Goal: Task Accomplishment & Management: Manage account settings

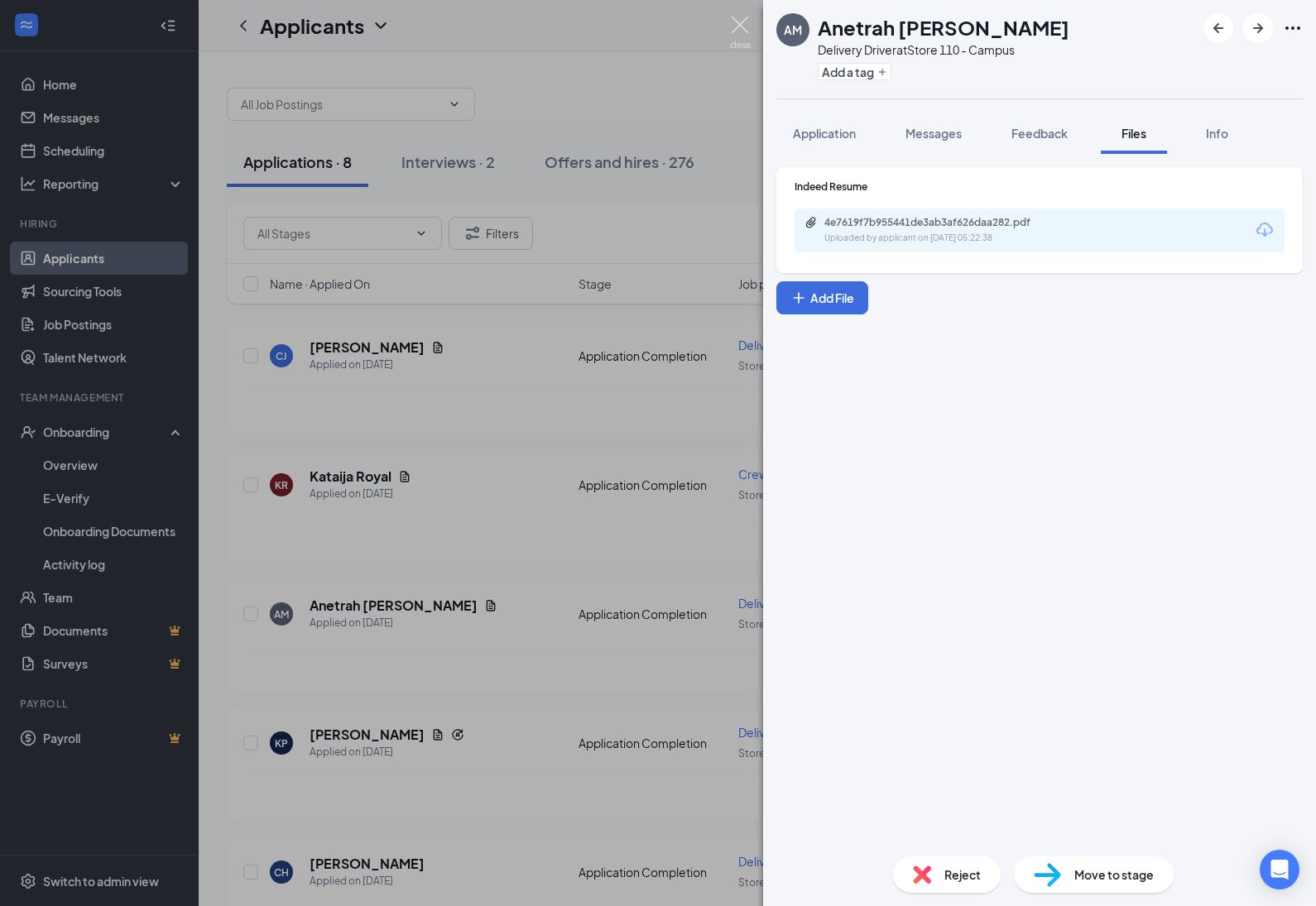
click at [737, 25] on img at bounding box center [740, 32] width 20 height 32
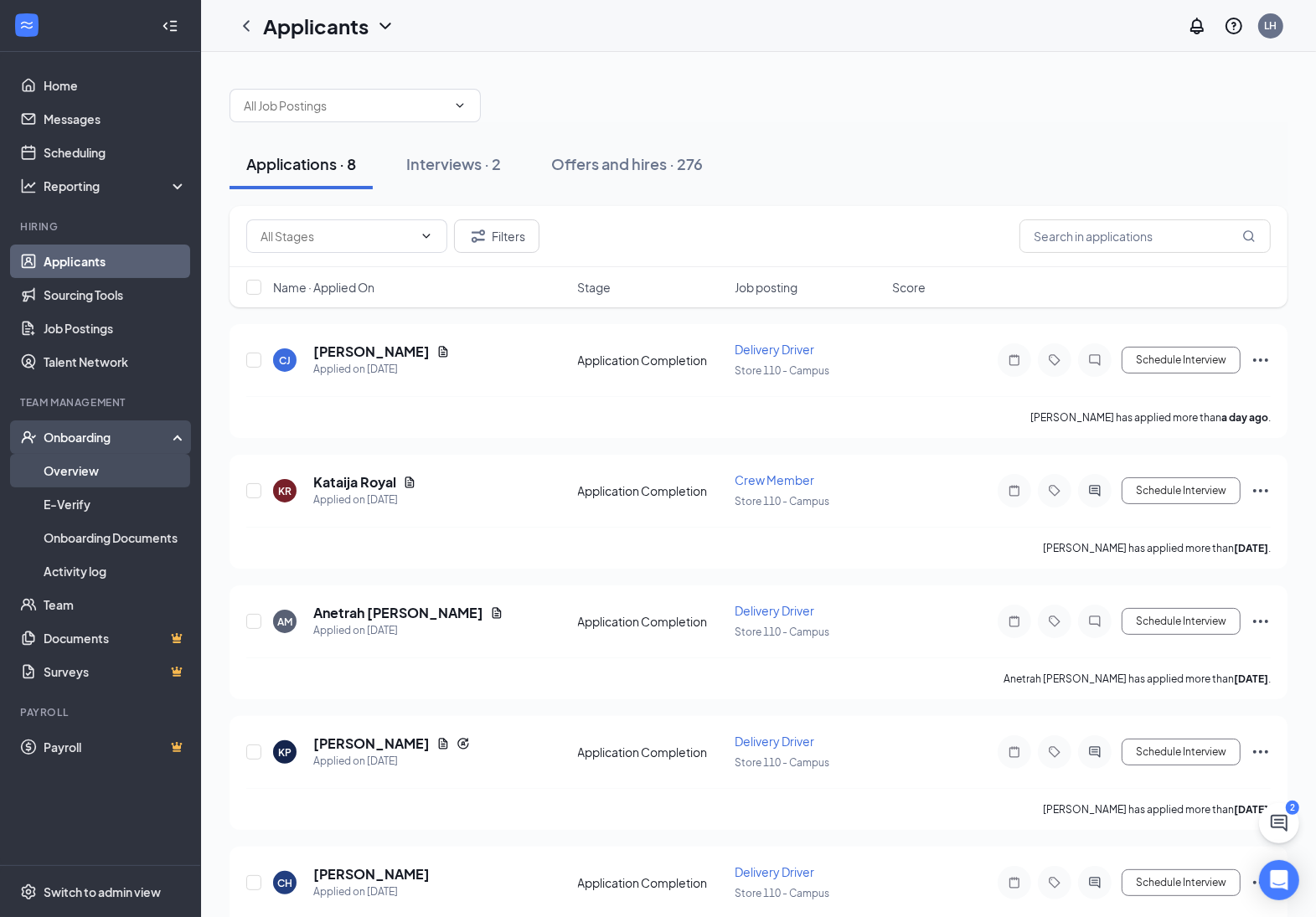
click at [106, 479] on link "Overview" at bounding box center [115, 471] width 143 height 34
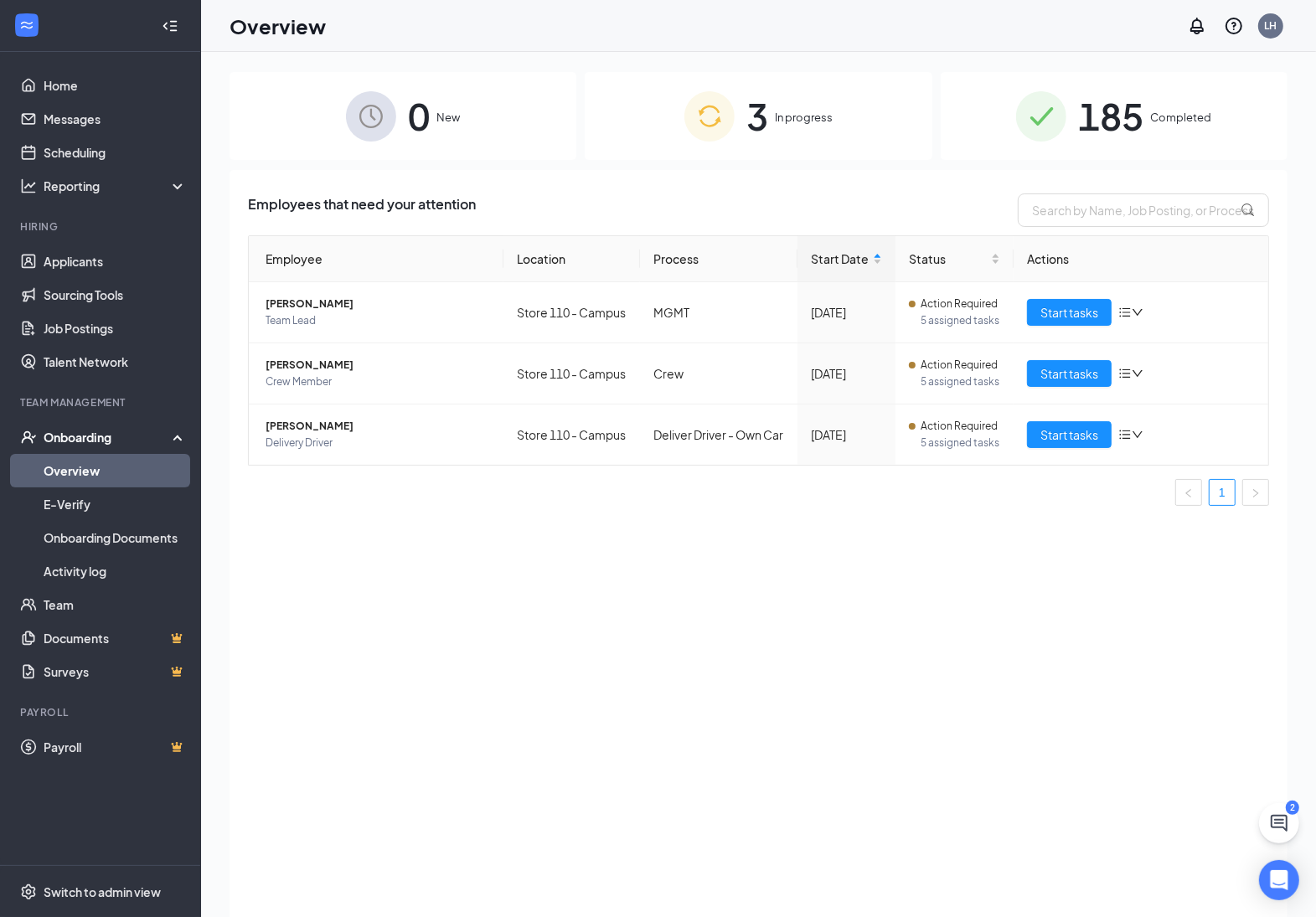
click at [764, 120] on span "3" at bounding box center [757, 115] width 22 height 58
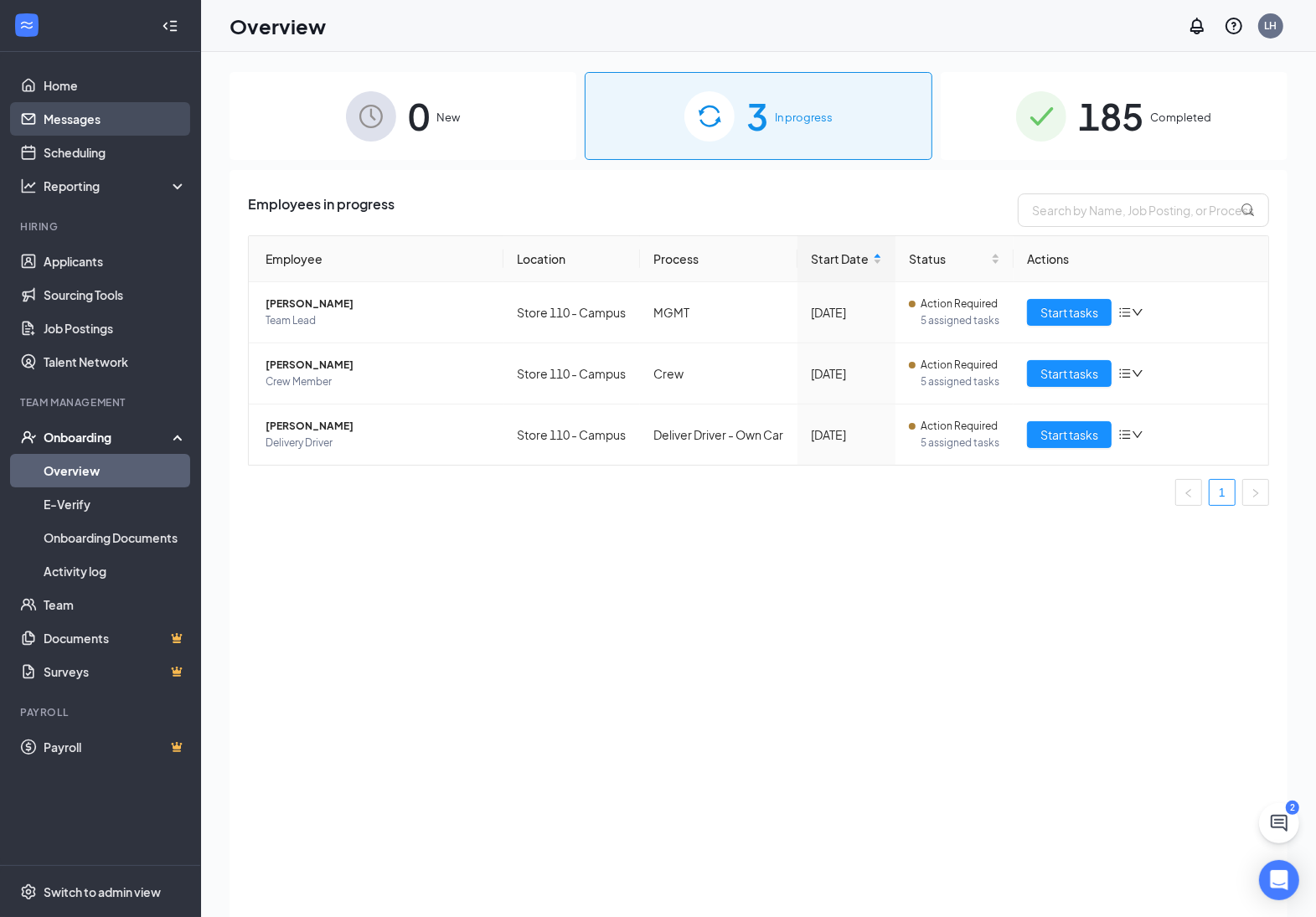
click at [97, 120] on link "Messages" at bounding box center [115, 119] width 143 height 34
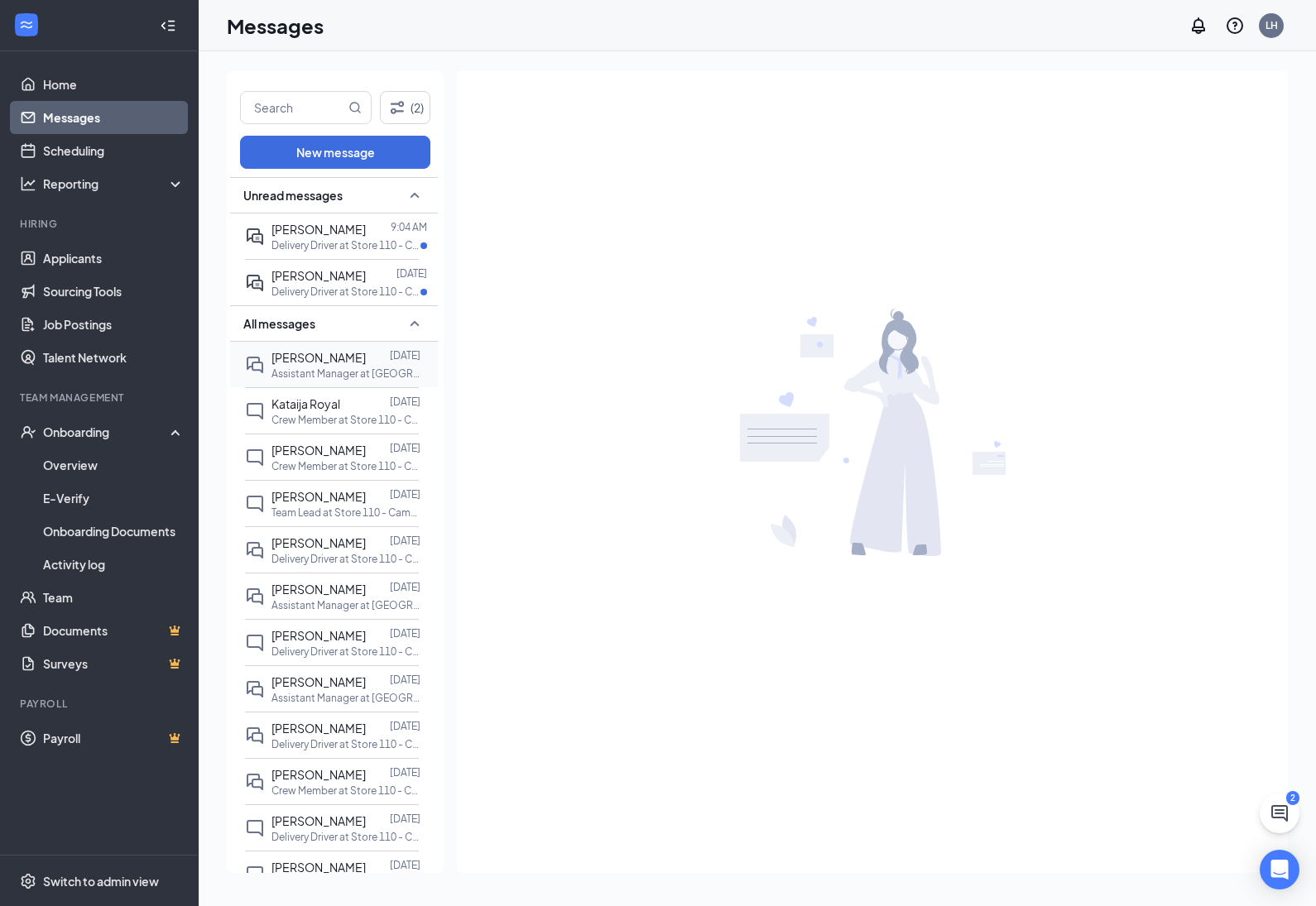
click at [316, 366] on p "Assistant Manager at [GEOGRAPHIC_DATA]" at bounding box center [346, 373] width 149 height 14
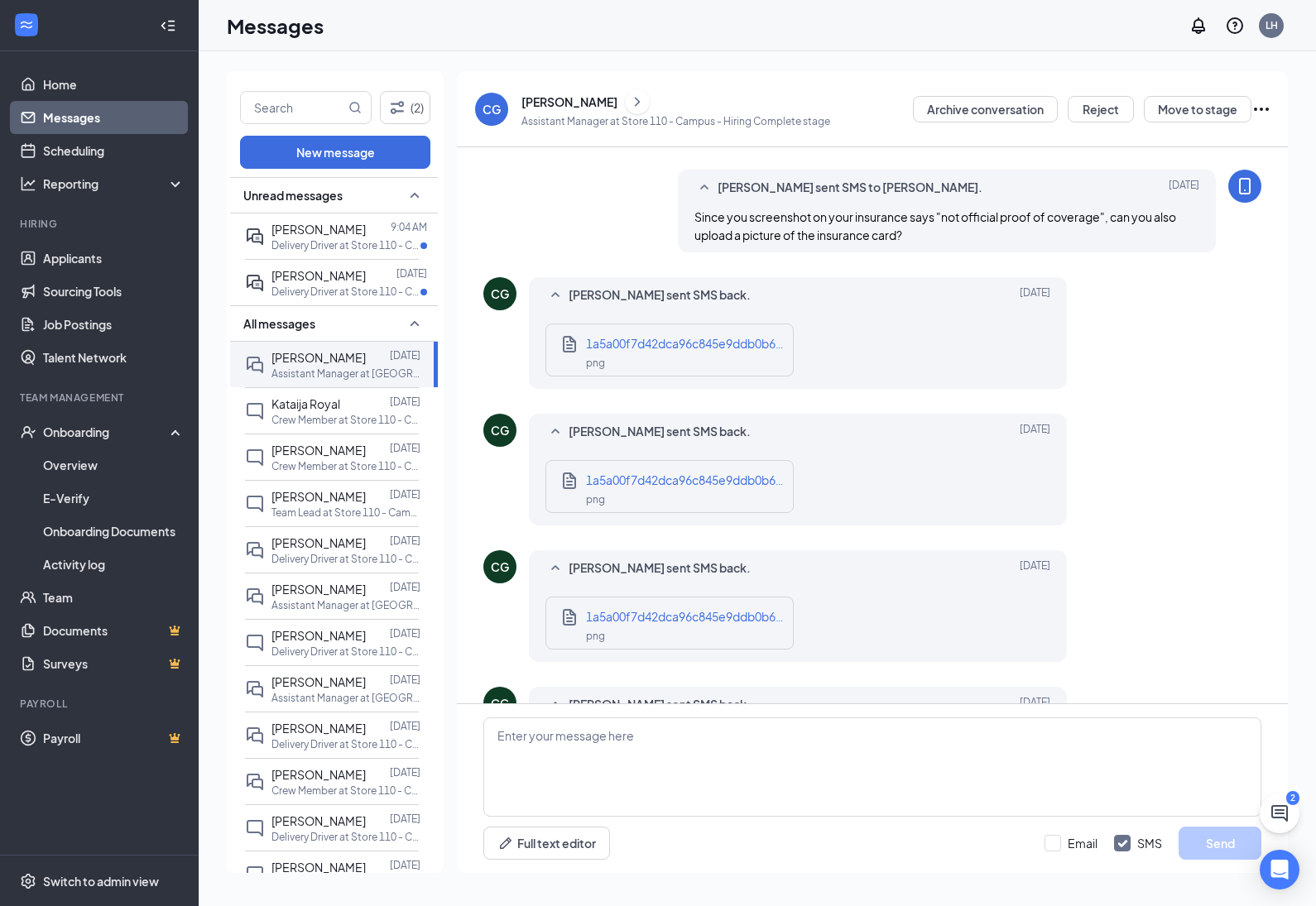
scroll to position [296, 0]
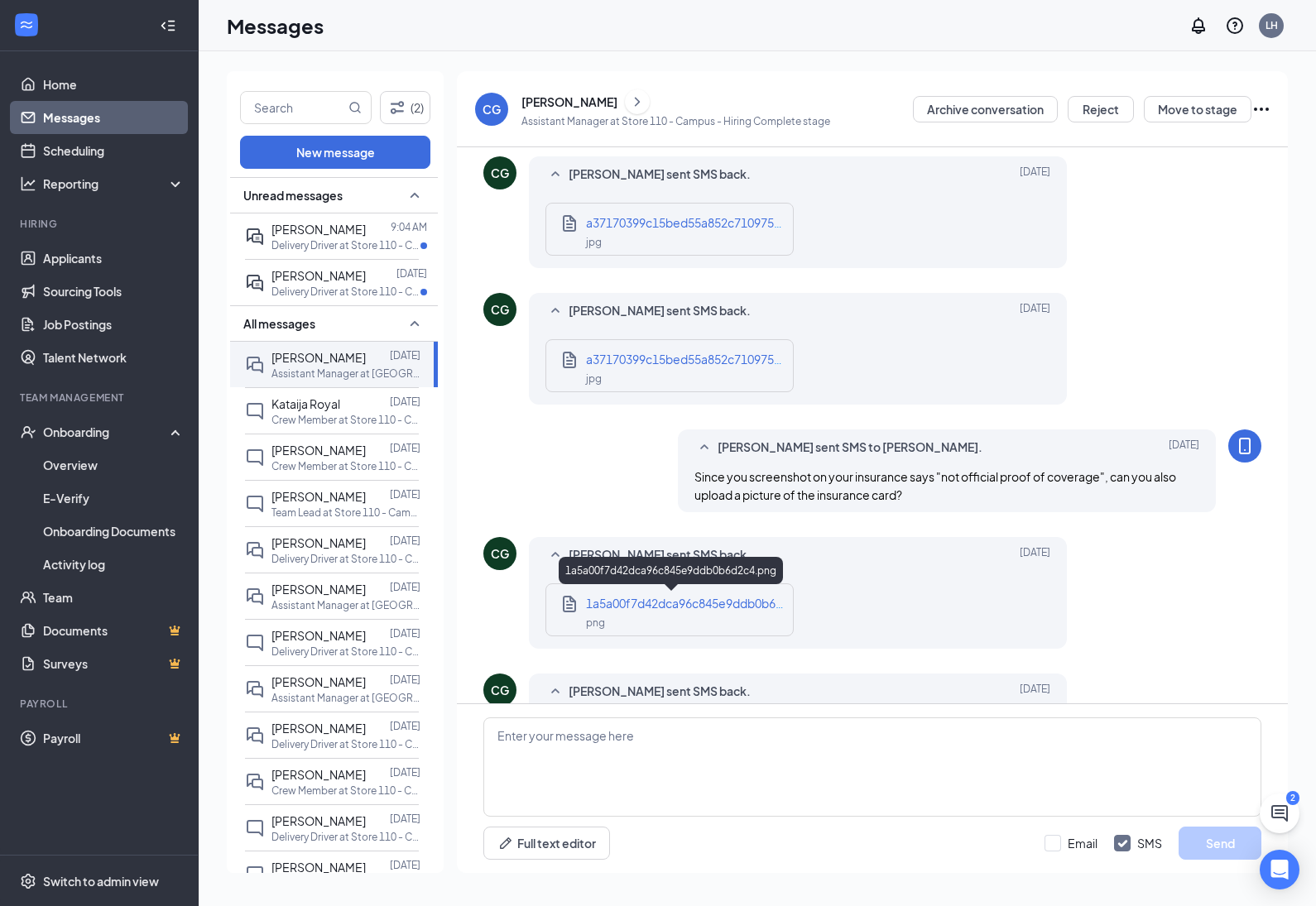
click at [739, 598] on span "1a5a00f7d42dca96c845e9ddb0b6d2c4.png" at bounding box center [707, 603] width 242 height 14
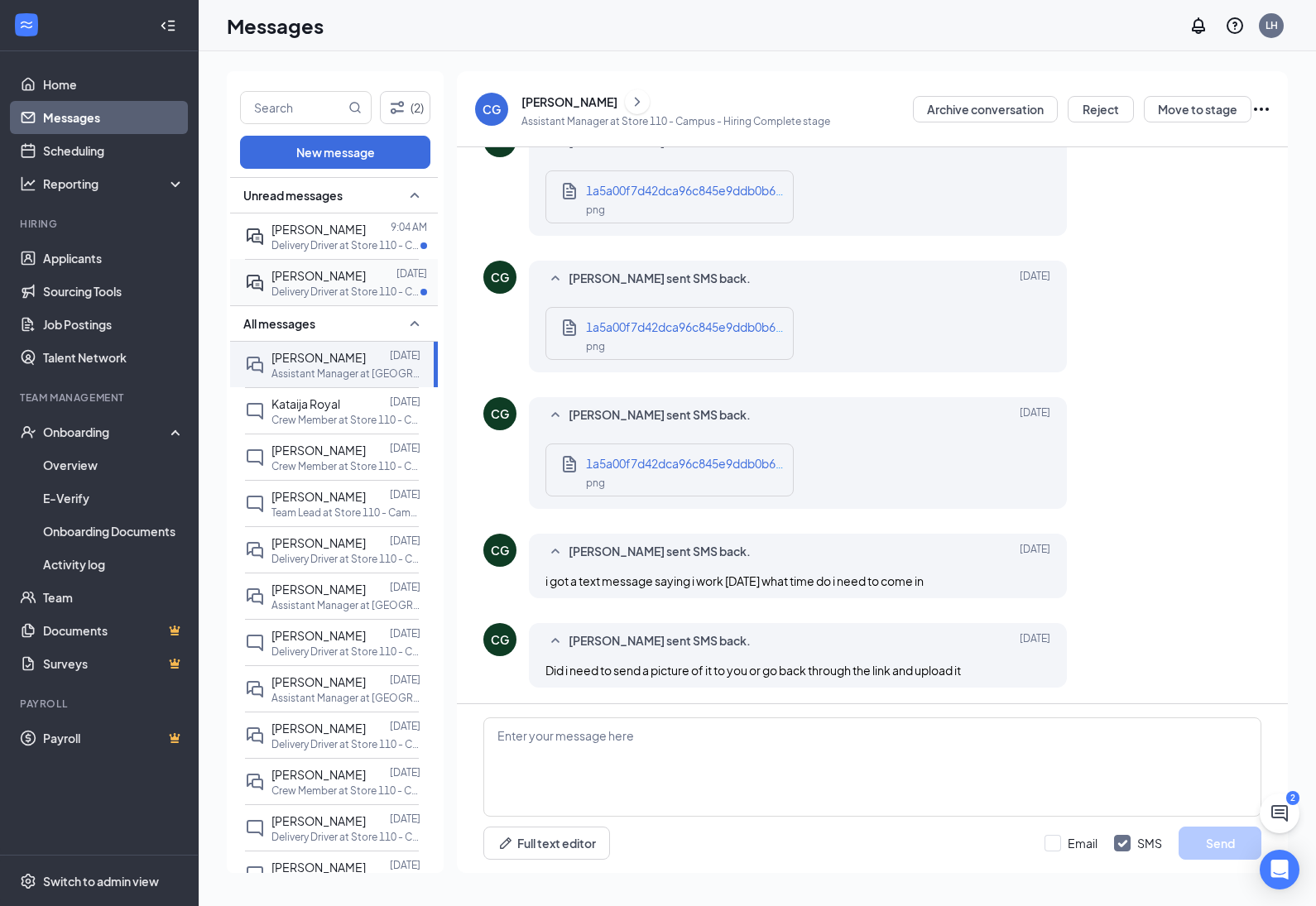
click at [275, 282] on span "[PERSON_NAME]" at bounding box center [319, 275] width 95 height 14
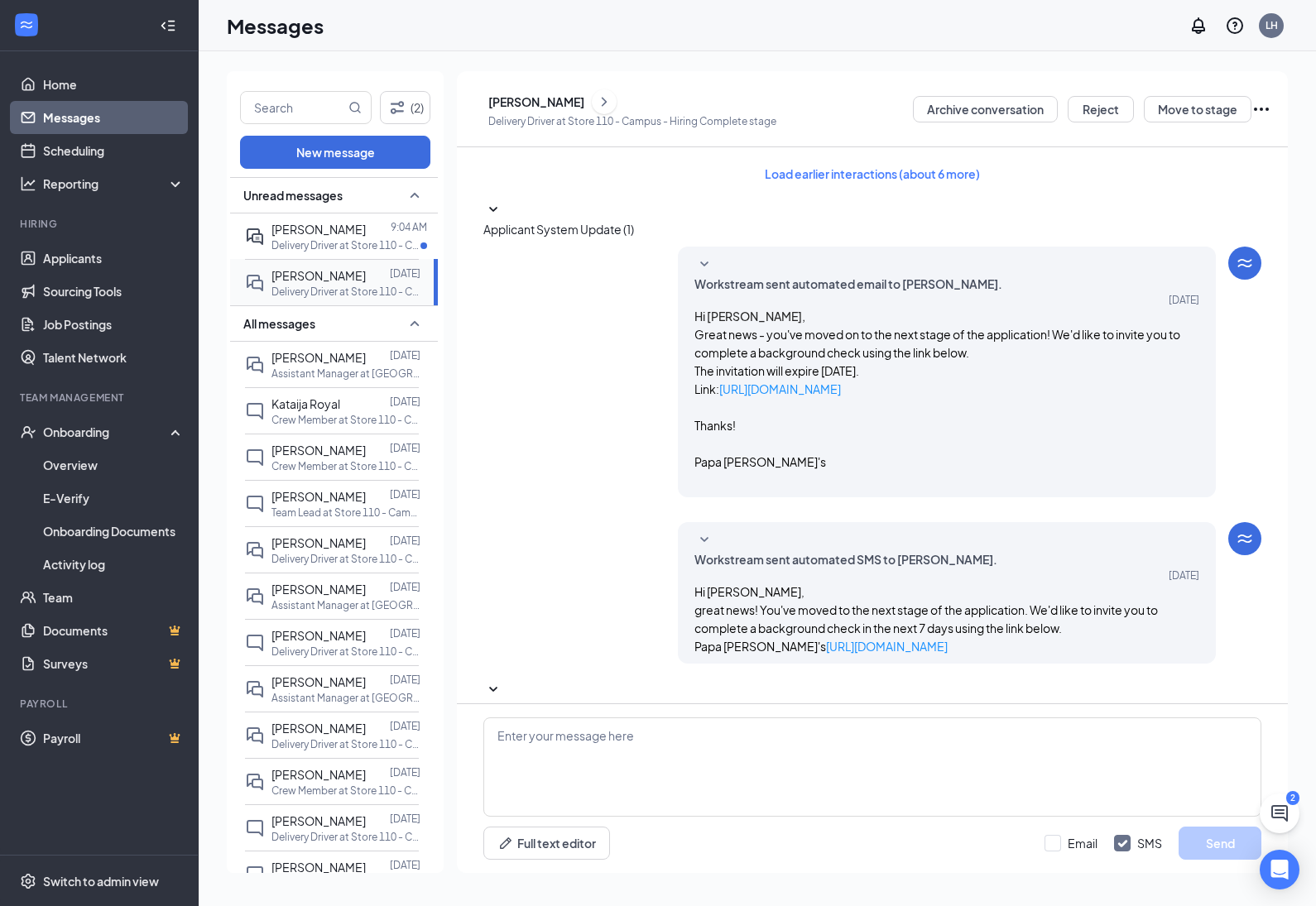
scroll to position [16, 0]
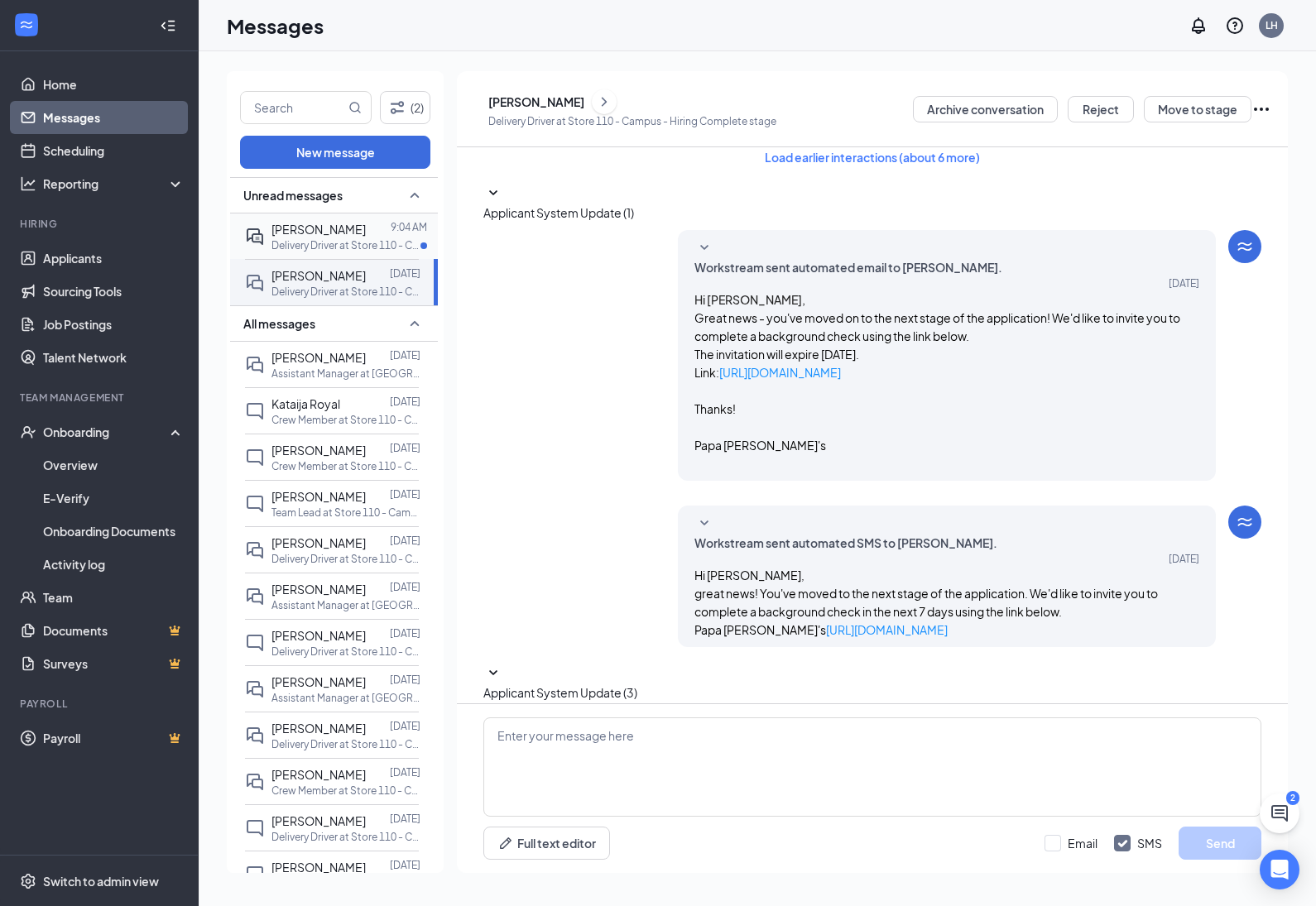
click at [321, 224] on span "[PERSON_NAME]" at bounding box center [319, 228] width 95 height 14
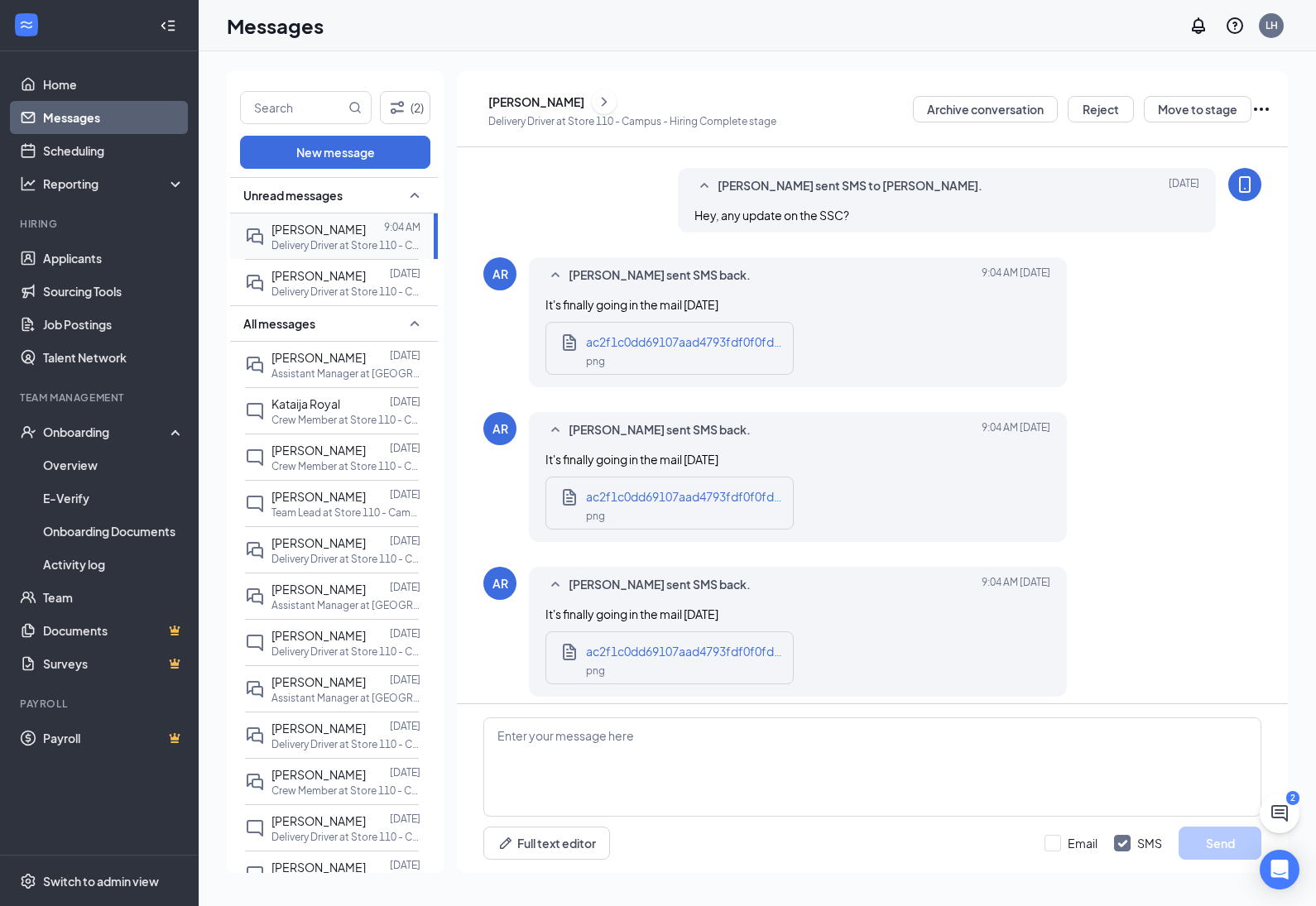
scroll to position [877, 0]
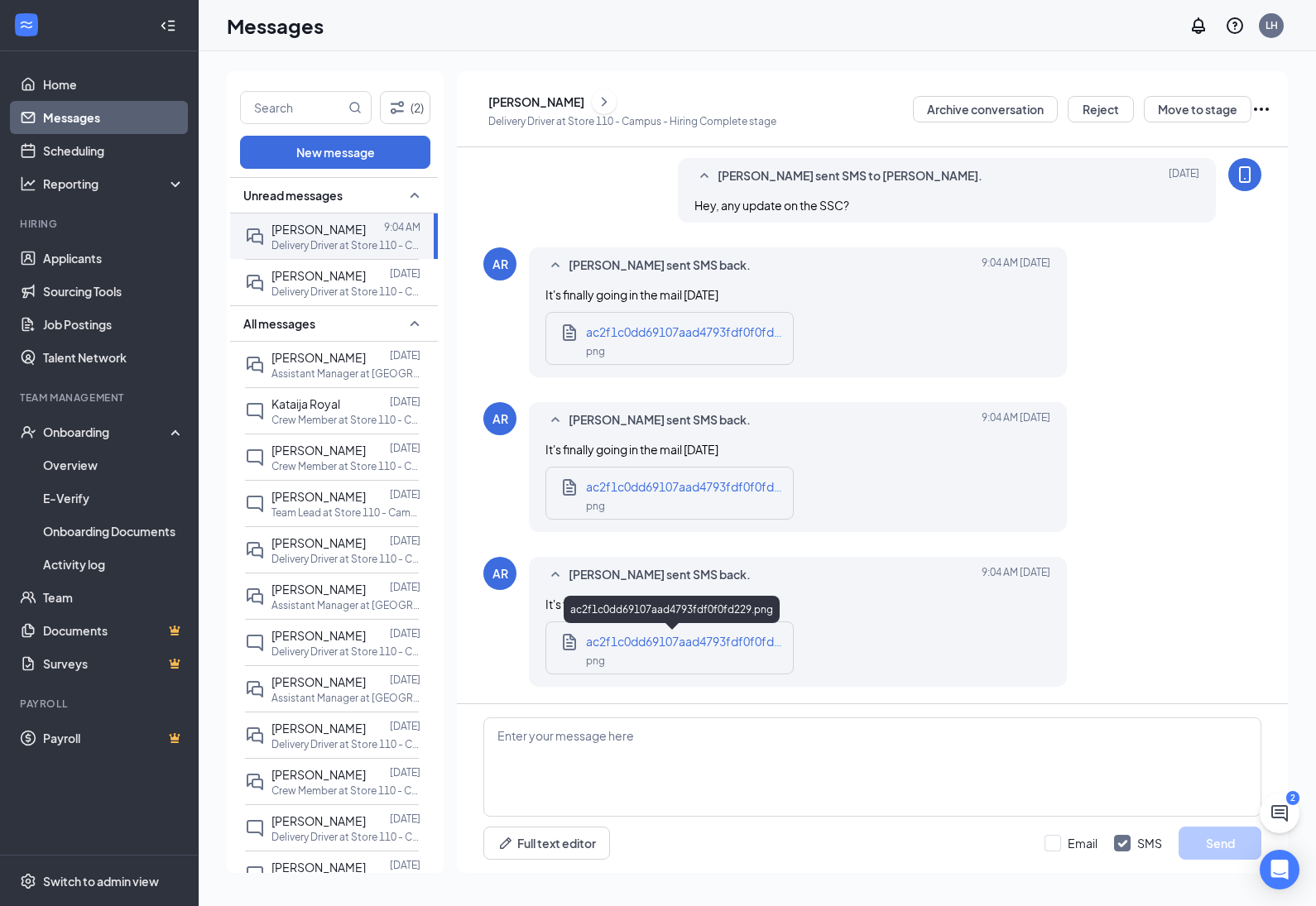
click at [716, 637] on span "ac2f1c0dd69107aad4793fdf0f0fd229.png" at bounding box center [702, 640] width 233 height 14
drag, startPoint x: 102, startPoint y: 462, endPoint x: 311, endPoint y: 402, distance: 217.4
click at [102, 462] on link "Overview" at bounding box center [114, 465] width 141 height 33
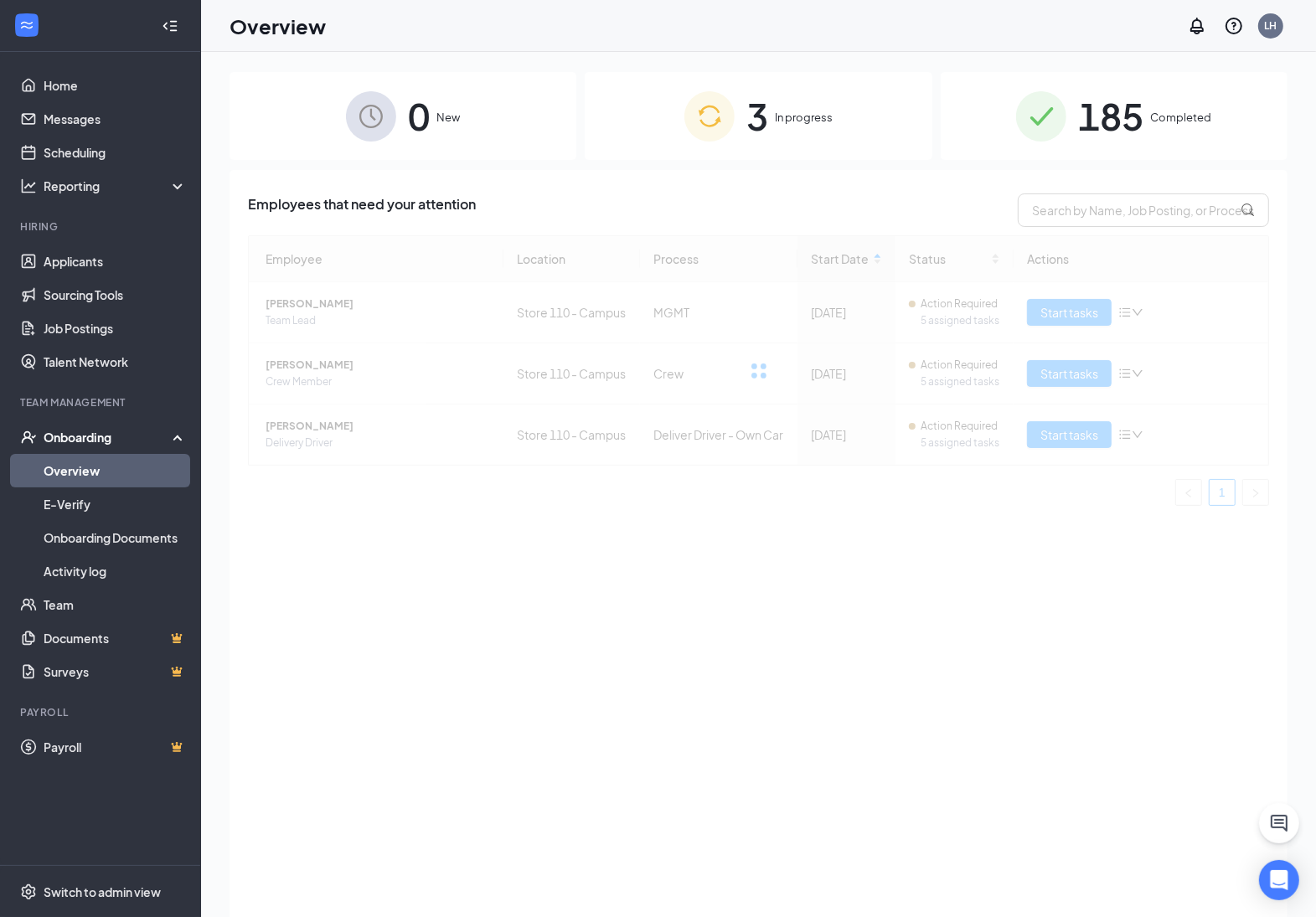
click at [779, 110] on span "In progress" at bounding box center [803, 116] width 58 height 16
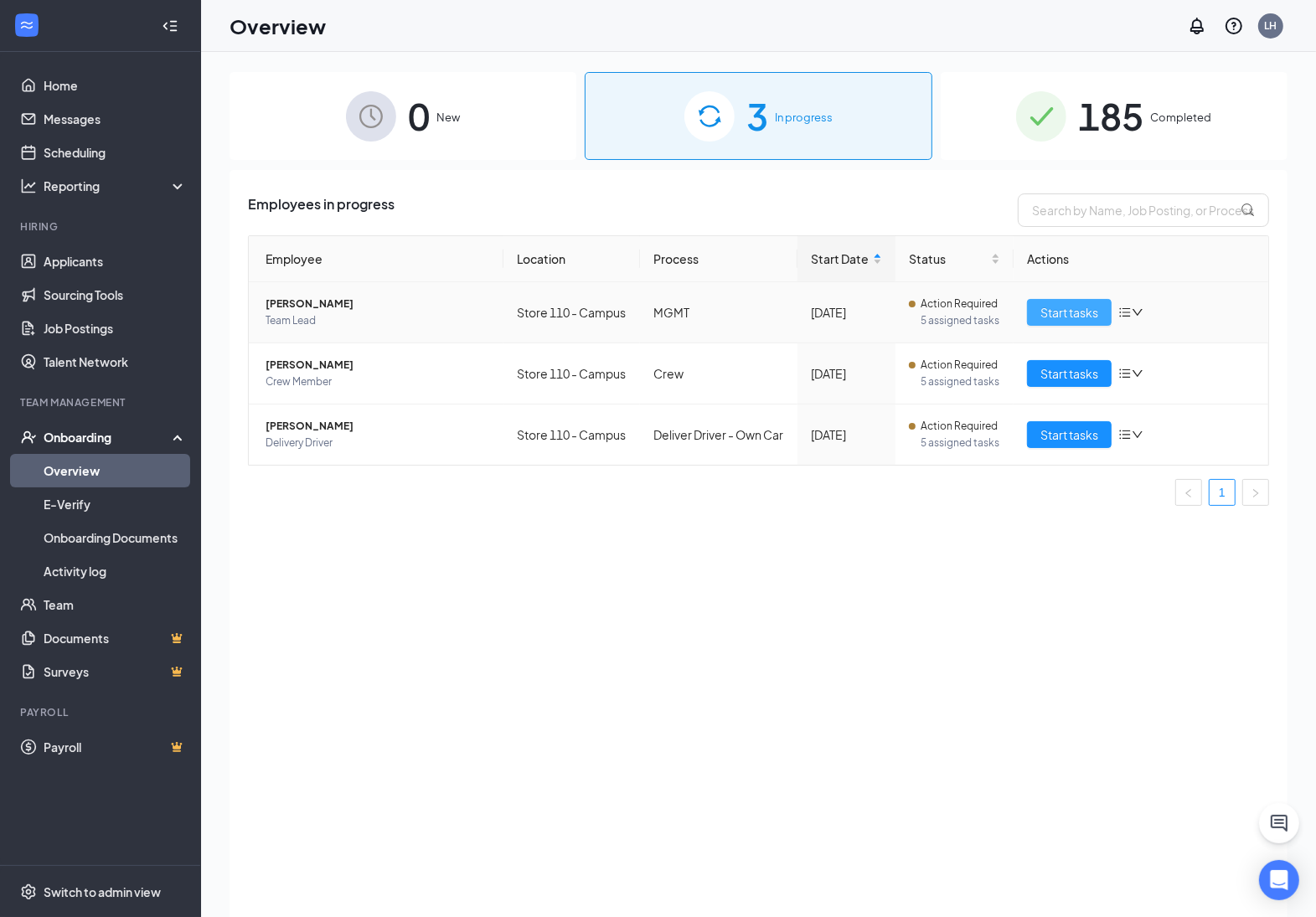
click at [1093, 312] on span "Start tasks" at bounding box center [1069, 312] width 58 height 18
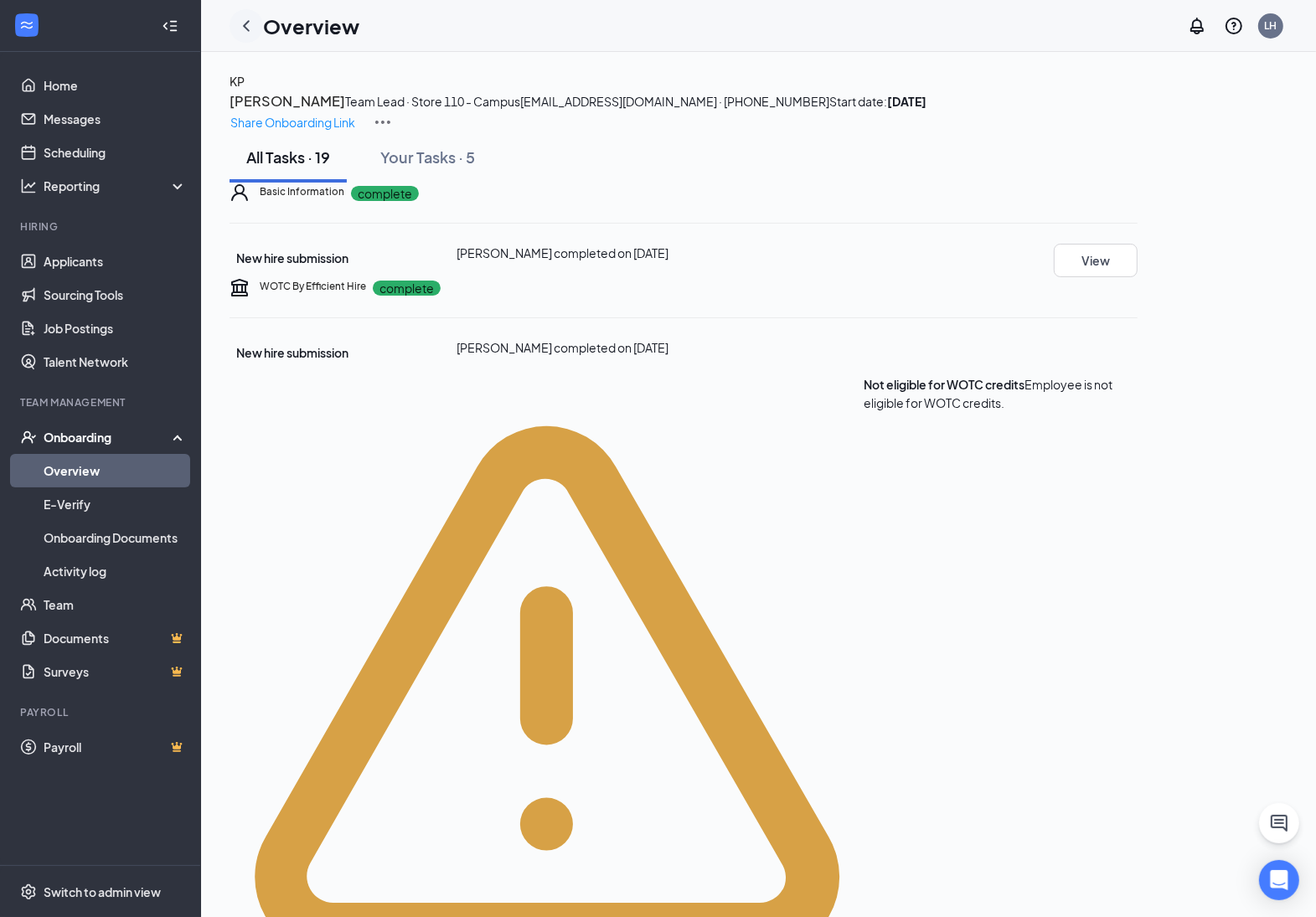
click at [243, 26] on icon "ChevronLeft" at bounding box center [246, 25] width 20 height 20
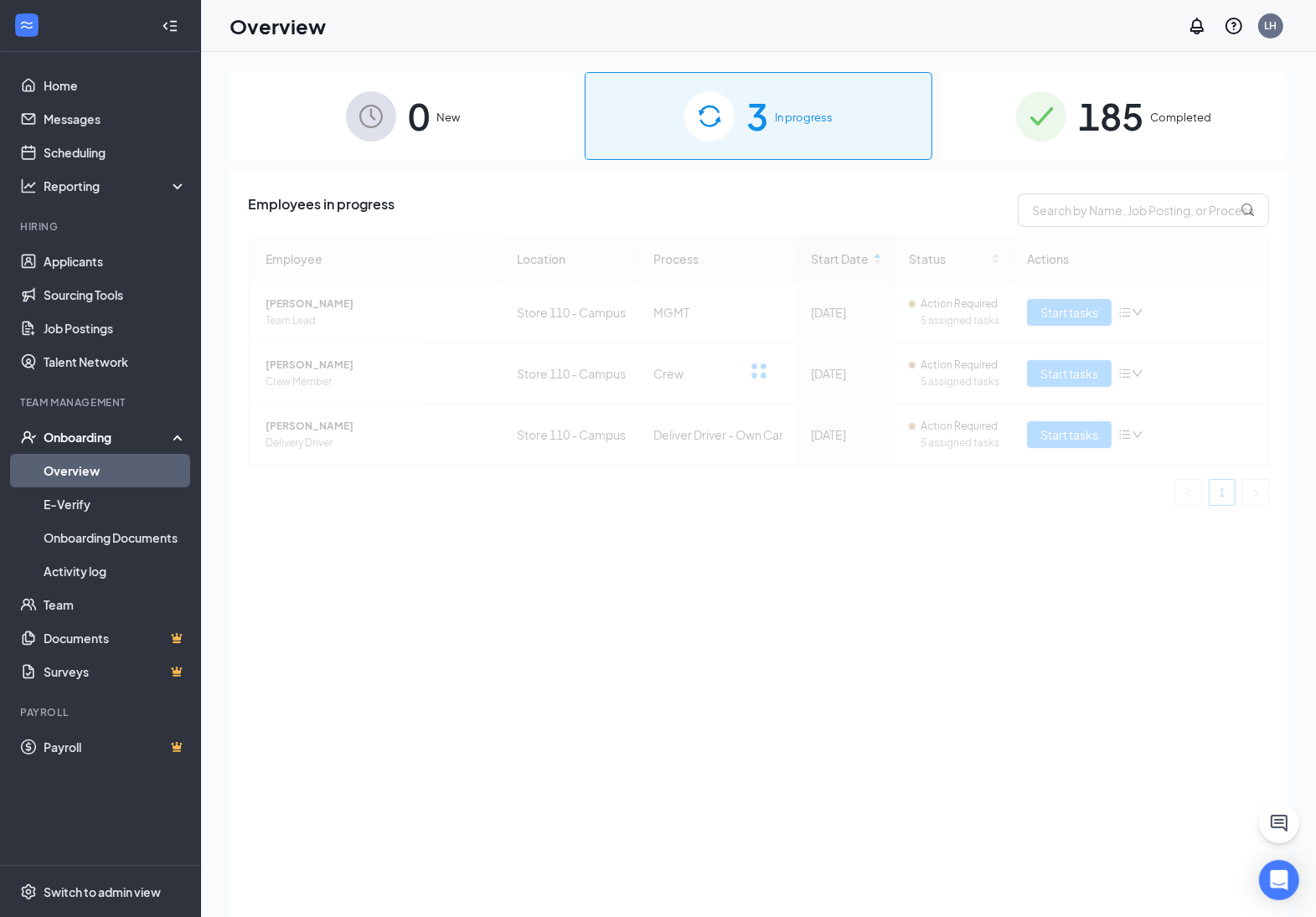
click at [1173, 107] on div "185 Completed" at bounding box center [1113, 116] width 346 height 88
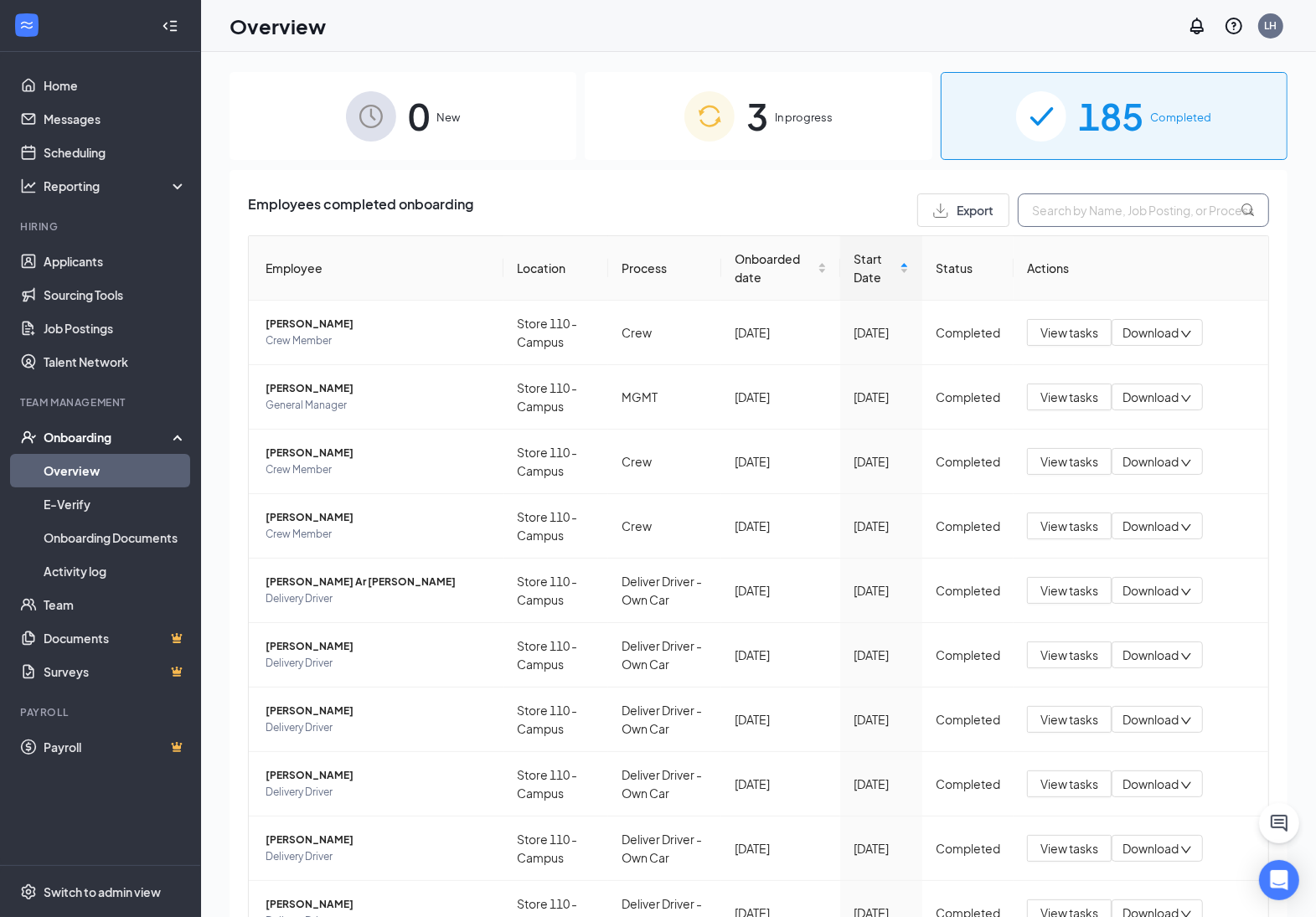
click at [1152, 215] on input "text" at bounding box center [1144, 209] width 252 height 34
type input "green"
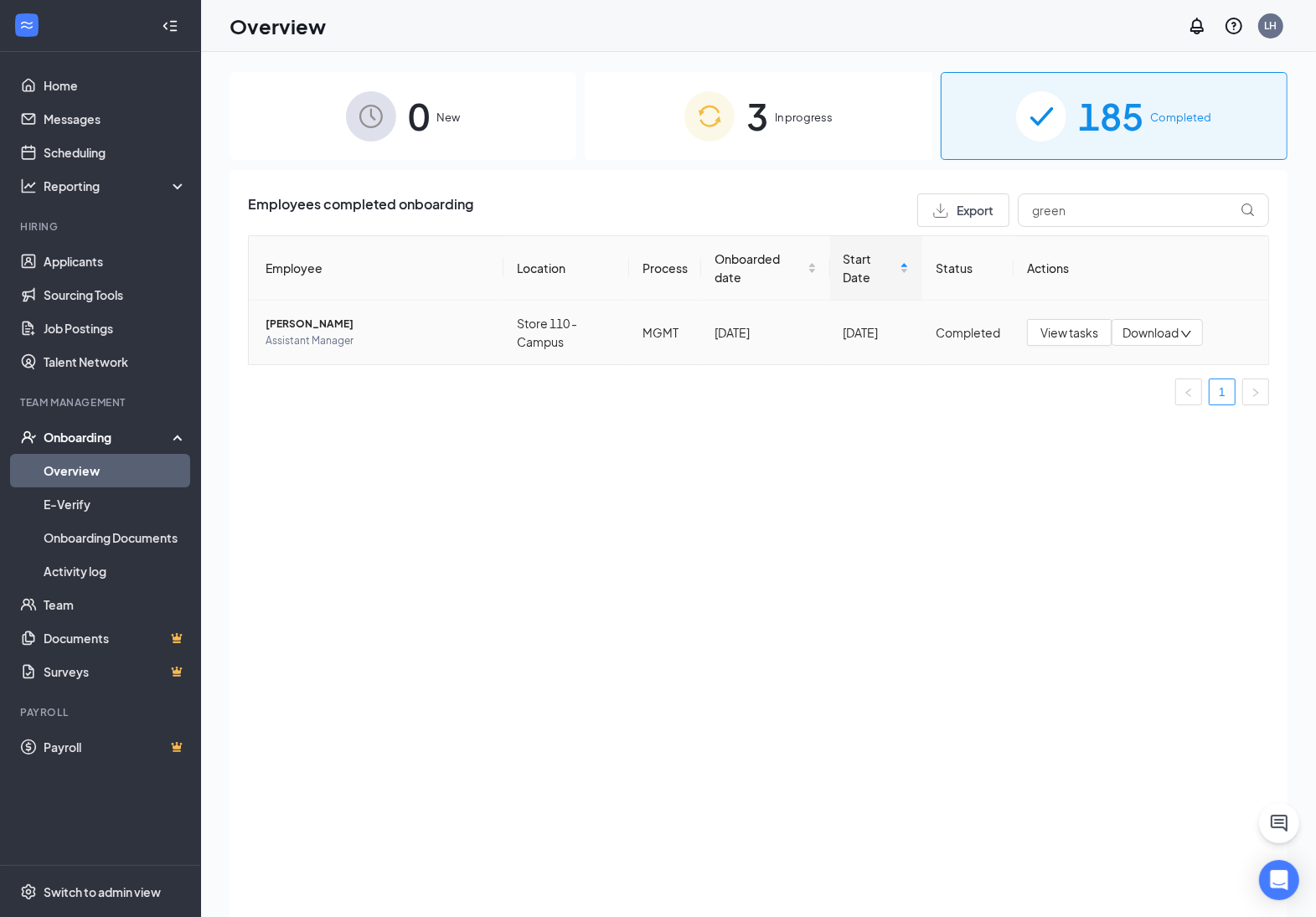
click at [289, 323] on span "[PERSON_NAME]" at bounding box center [377, 323] width 224 height 16
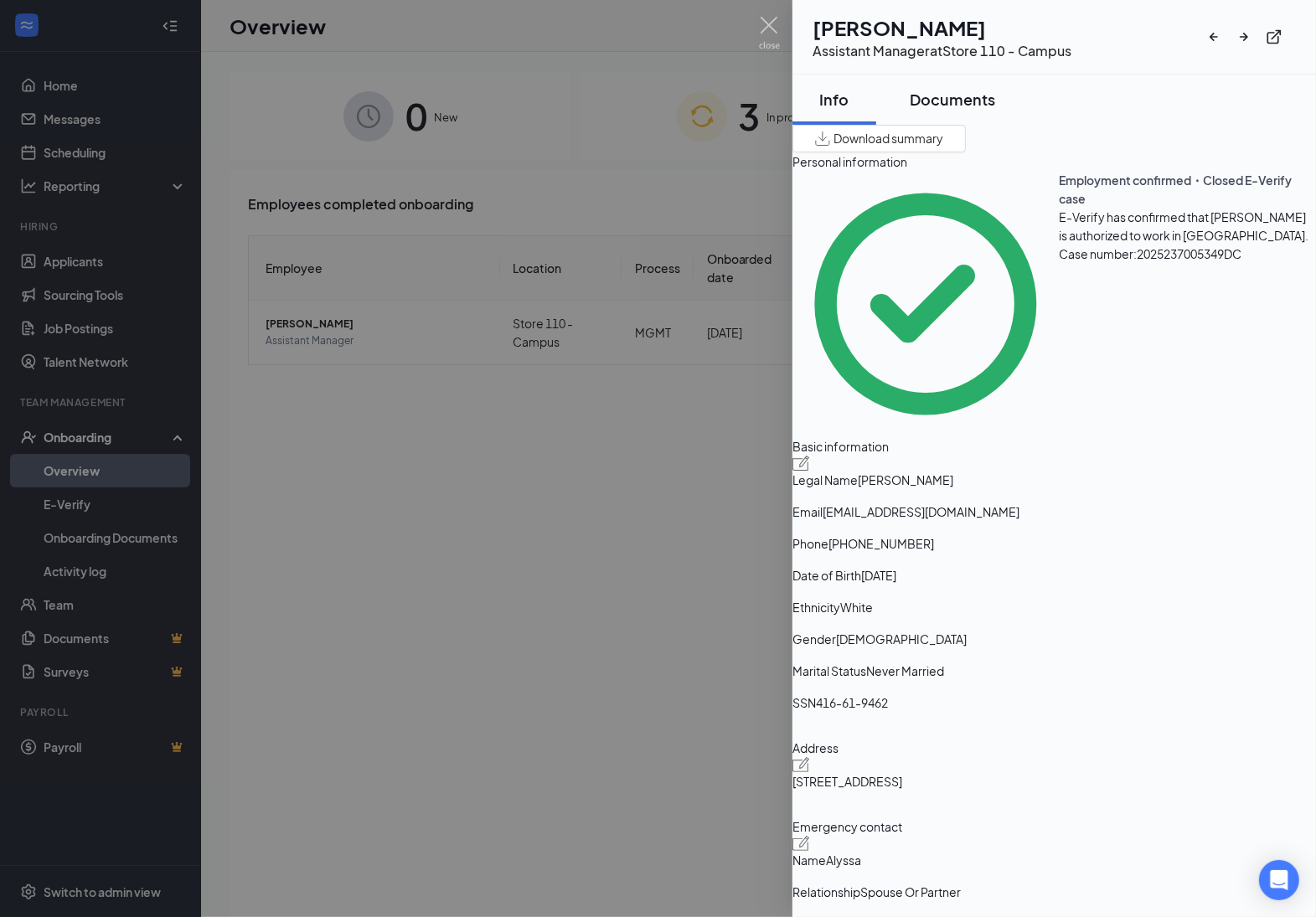
click at [993, 106] on div "Documents" at bounding box center [951, 99] width 85 height 21
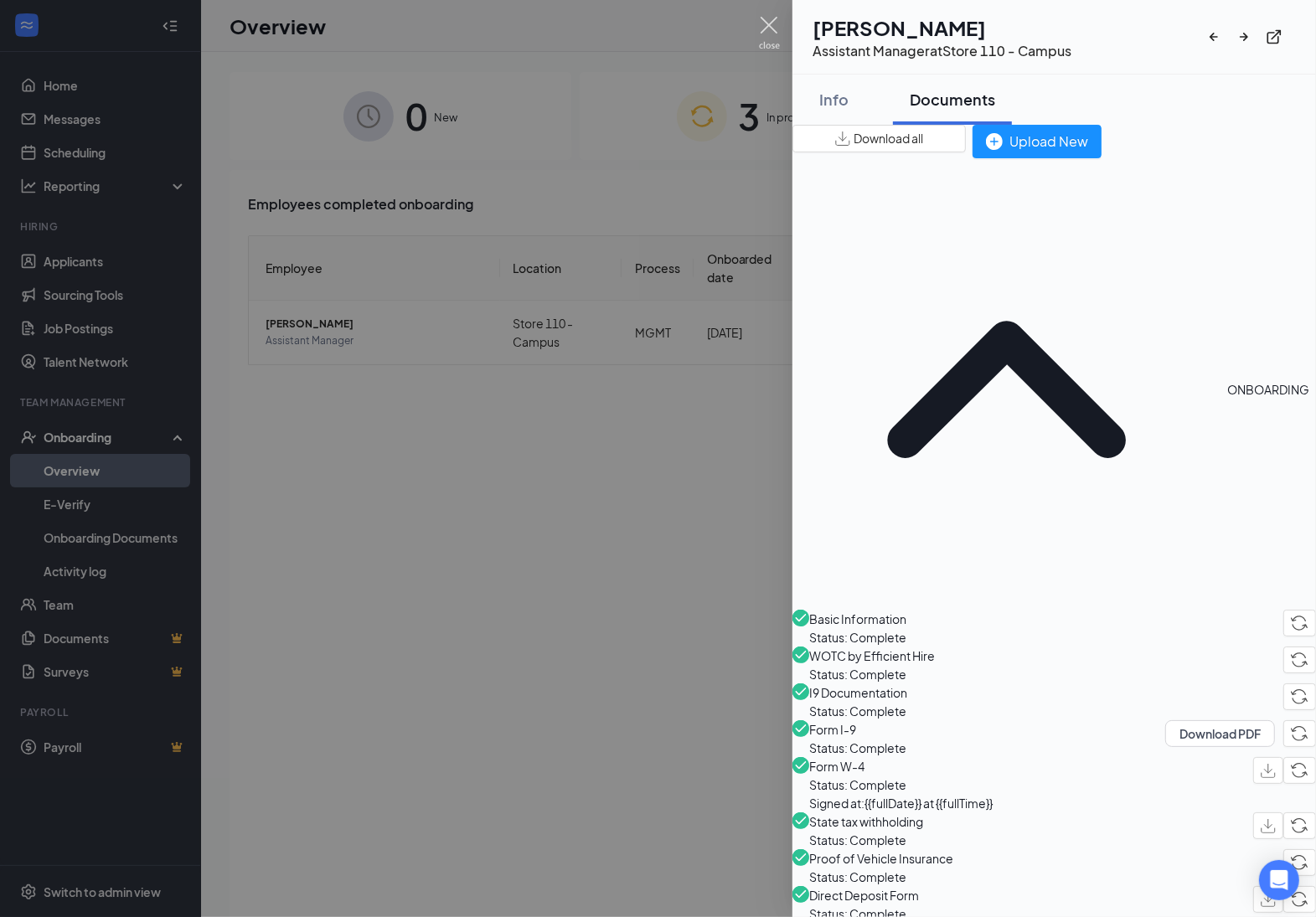
click at [759, 28] on img at bounding box center [769, 33] width 21 height 33
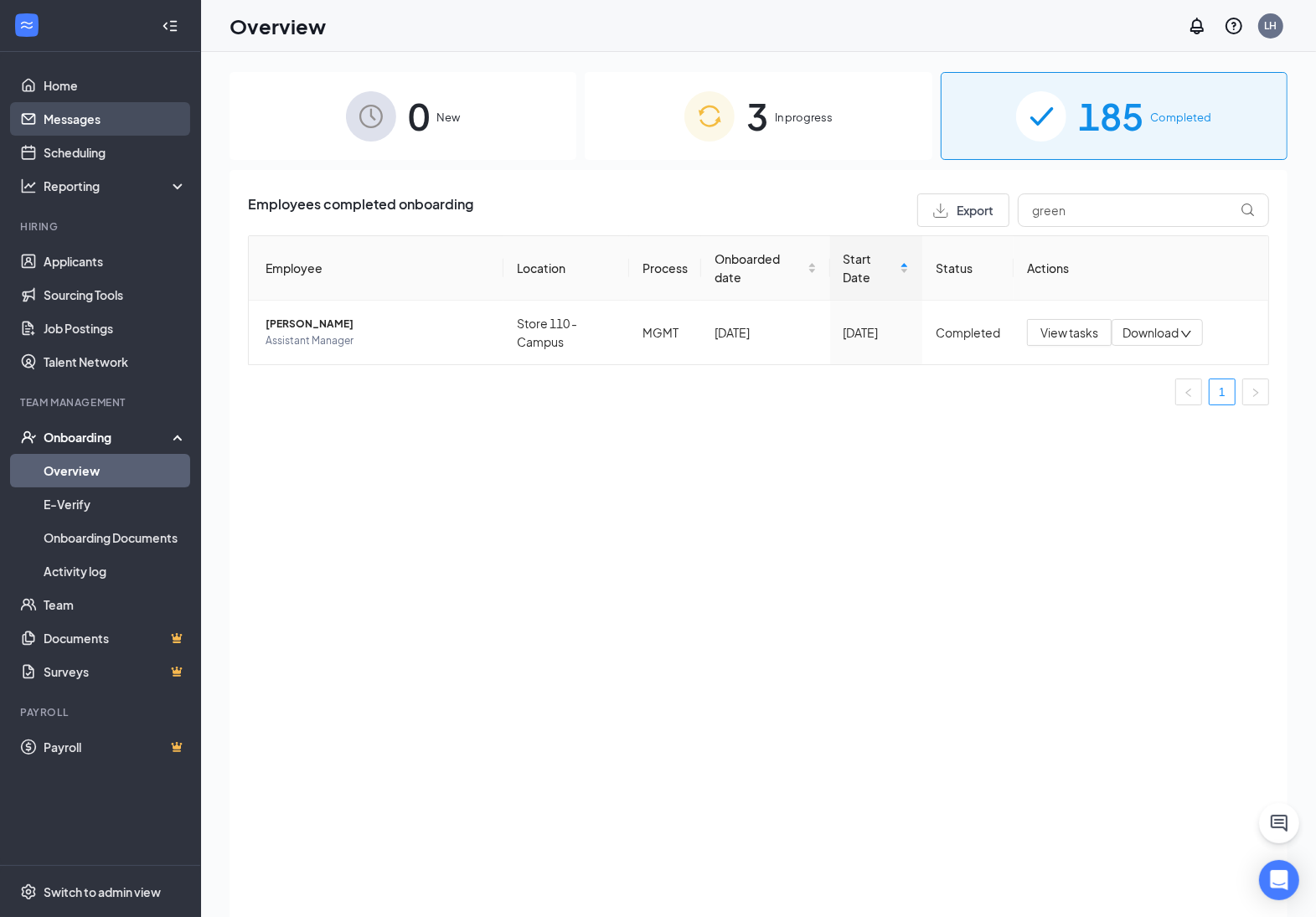
click at [52, 109] on link "Messages" at bounding box center [115, 119] width 143 height 34
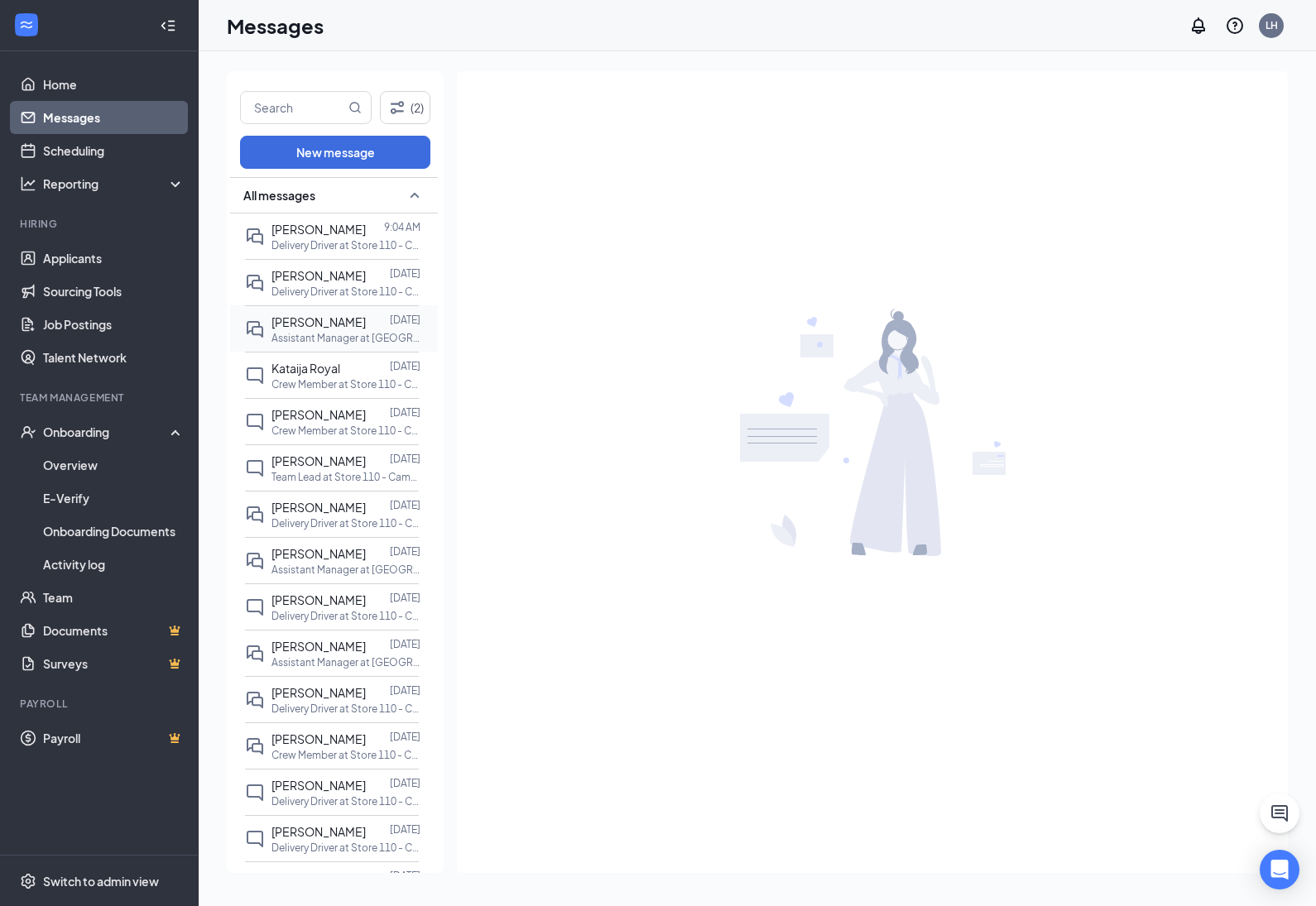
click at [340, 332] on p "Assistant Manager at [GEOGRAPHIC_DATA]" at bounding box center [346, 338] width 149 height 14
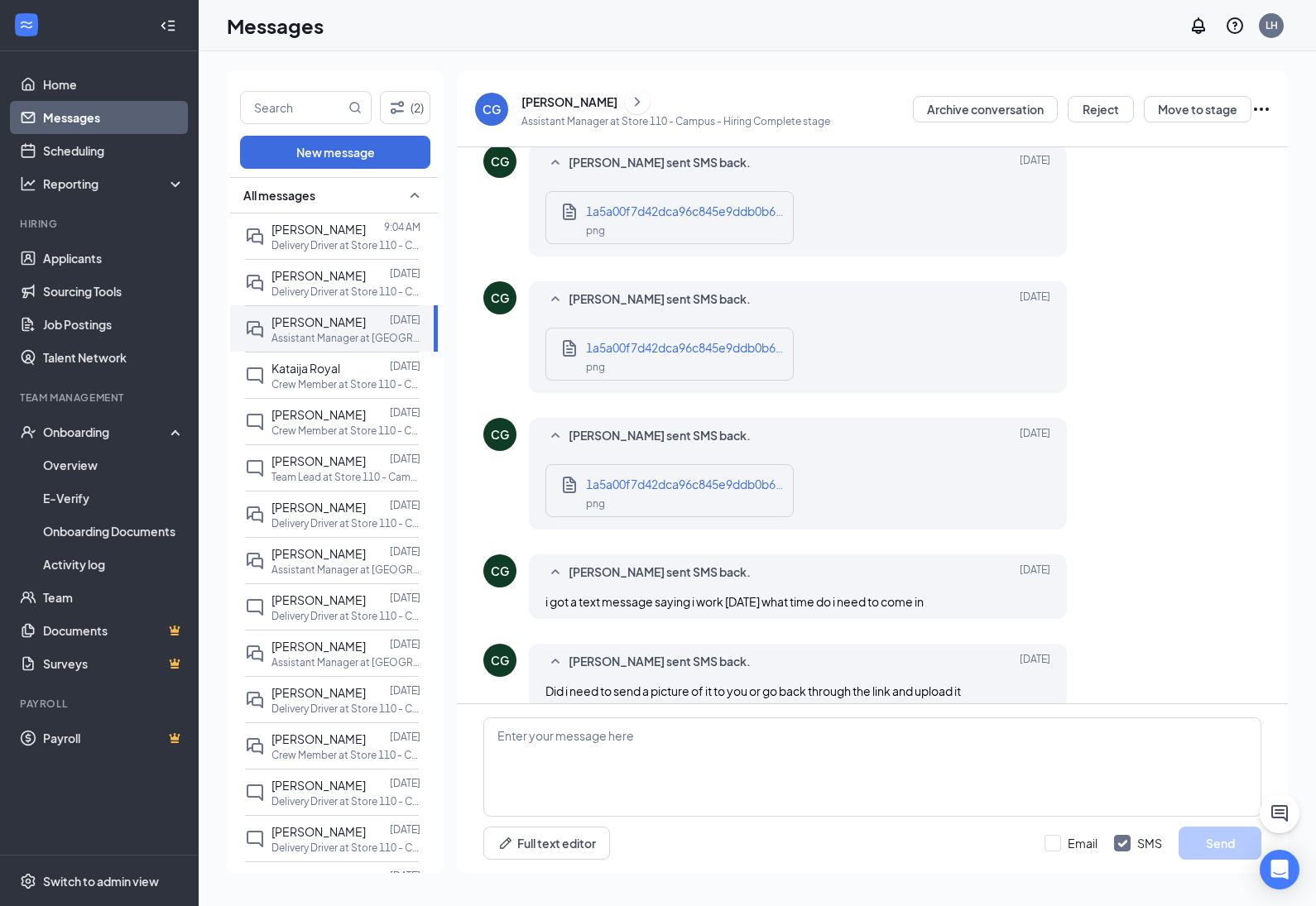
scroll to position [710, 0]
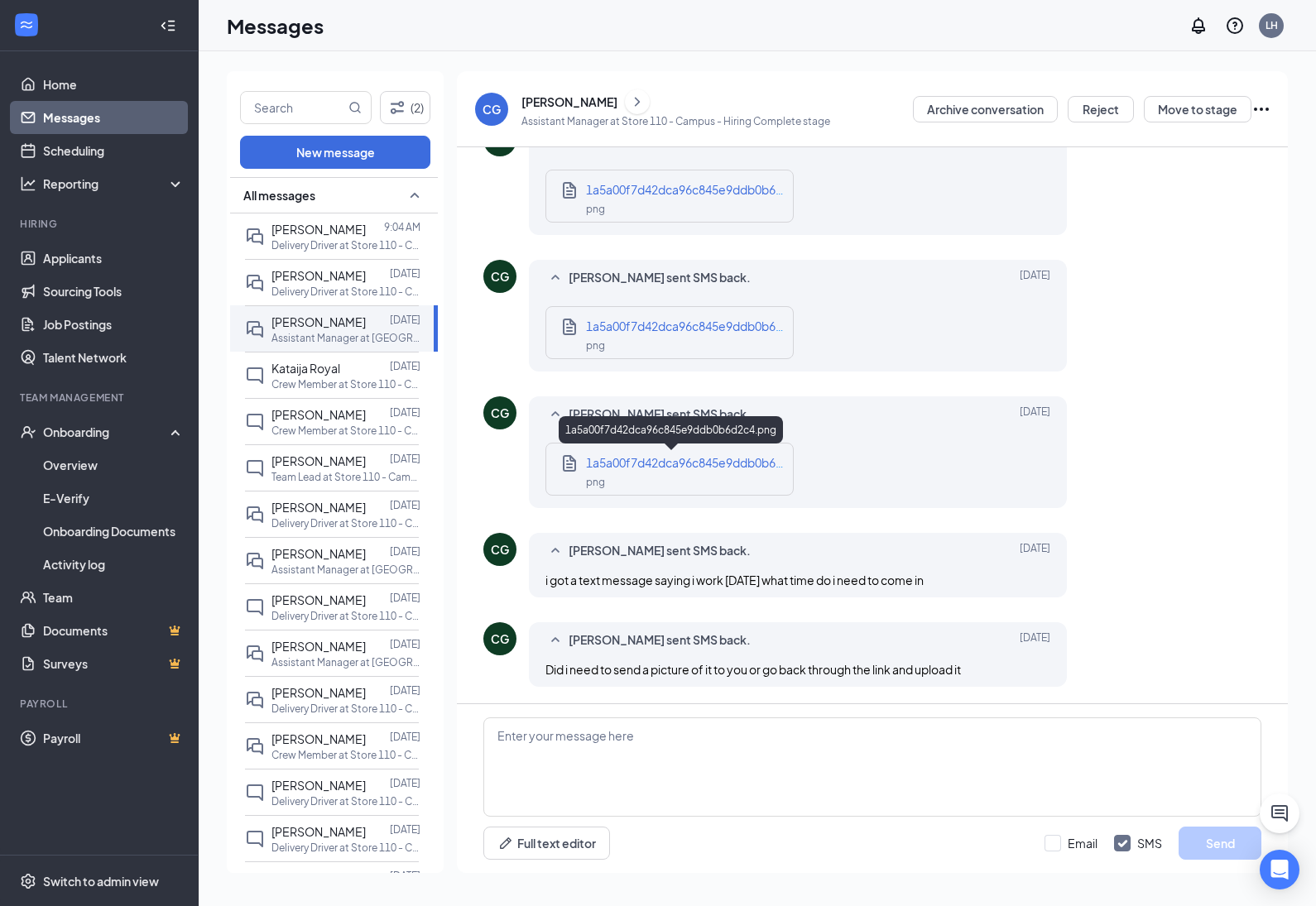
click at [721, 472] on div "png" at bounding box center [685, 481] width 198 height 19
